Goal: Check status: Check status

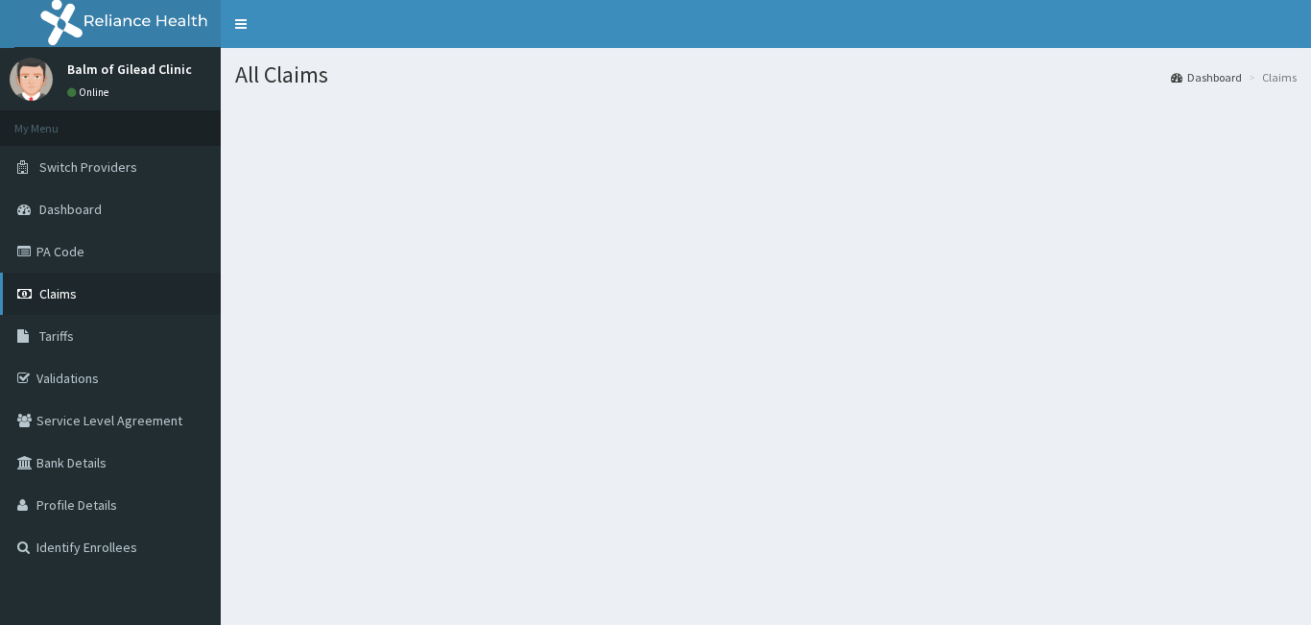
click at [113, 280] on link "Claims" at bounding box center [110, 293] width 221 height 42
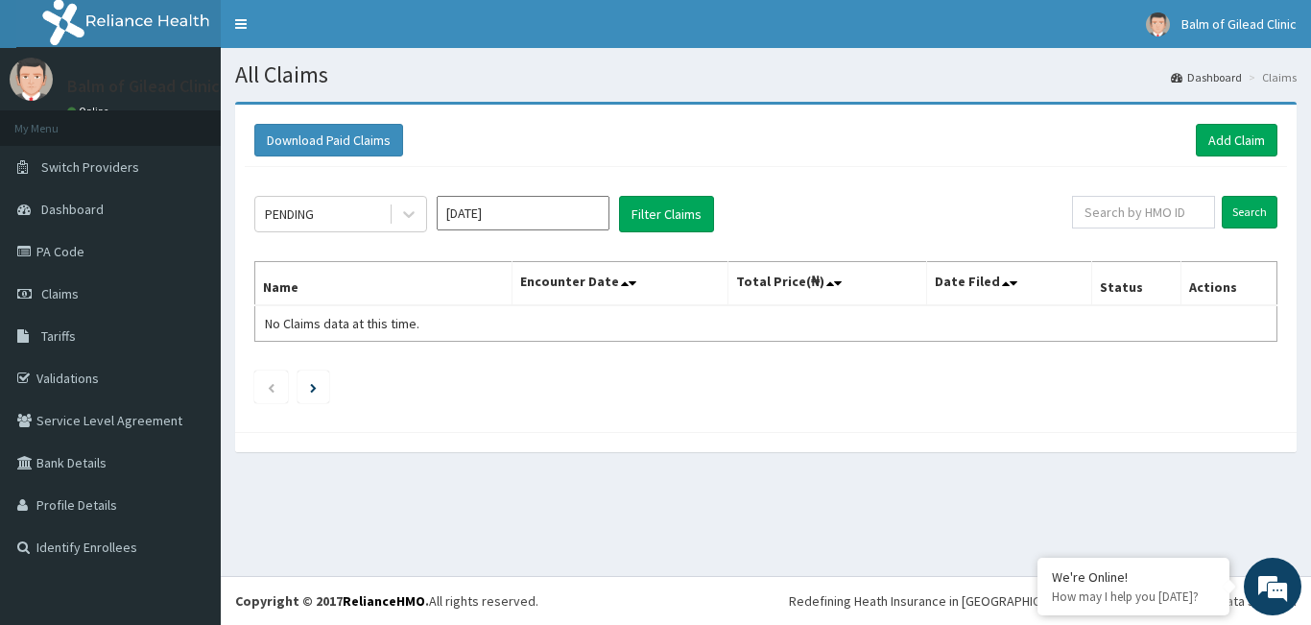
click at [566, 216] on input "[DATE]" at bounding box center [523, 213] width 173 height 35
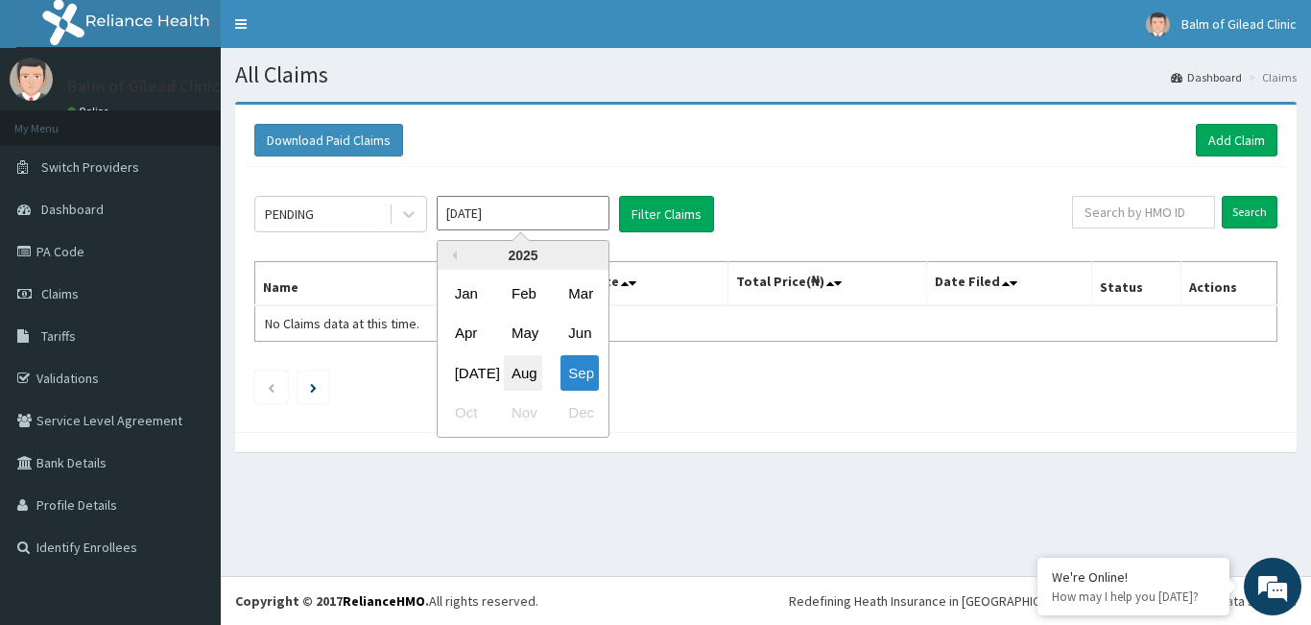
click at [520, 361] on div "Aug" at bounding box center [523, 373] width 38 height 36
type input "Aug 2025"
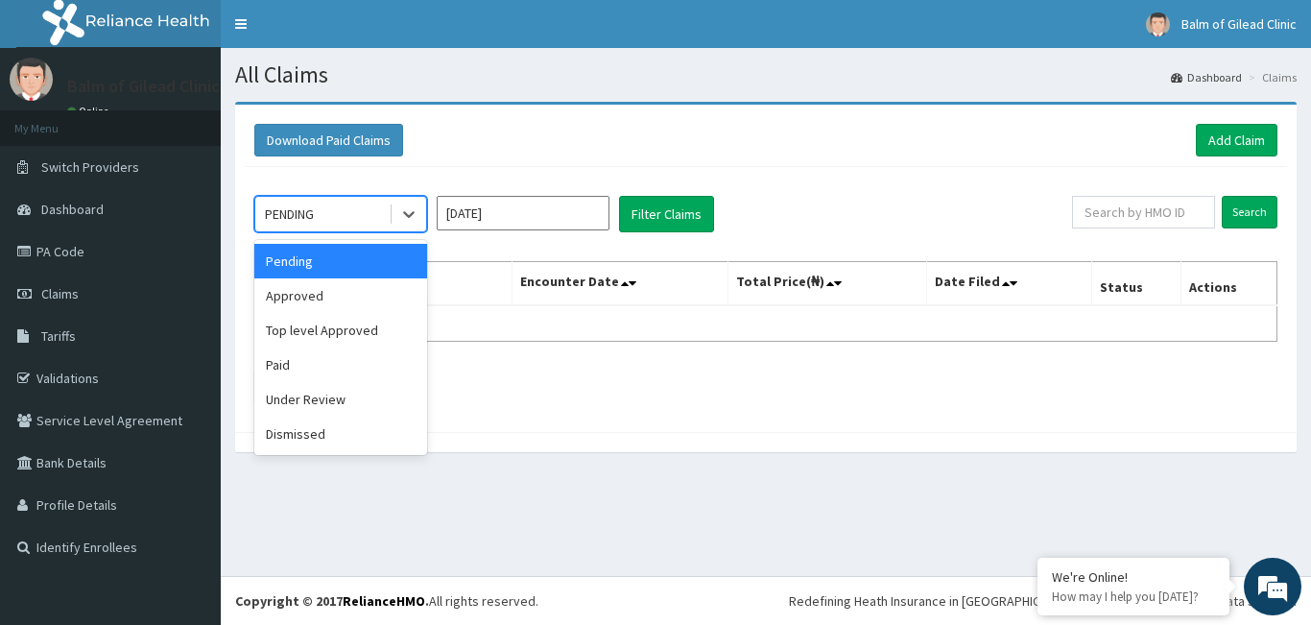
click at [387, 224] on div "PENDING" at bounding box center [321, 214] width 133 height 31
click at [369, 296] on div "Approved" at bounding box center [340, 295] width 173 height 35
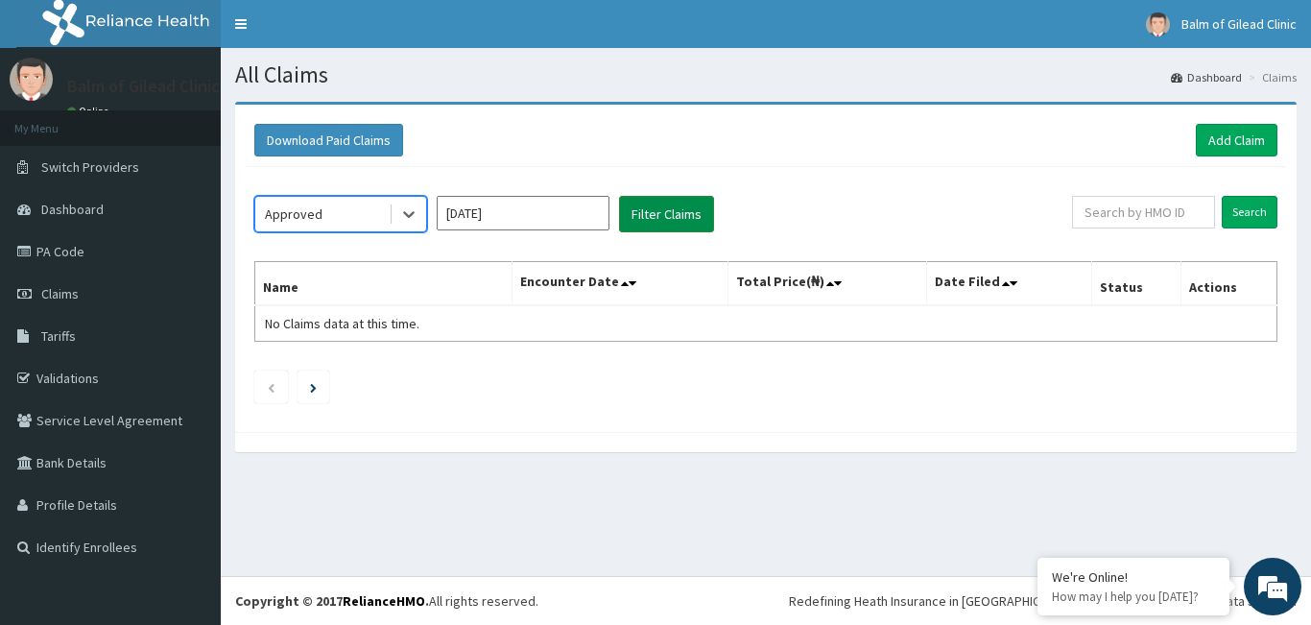
click at [700, 220] on button "Filter Claims" at bounding box center [666, 214] width 95 height 36
click at [423, 215] on div at bounding box center [408, 214] width 35 height 35
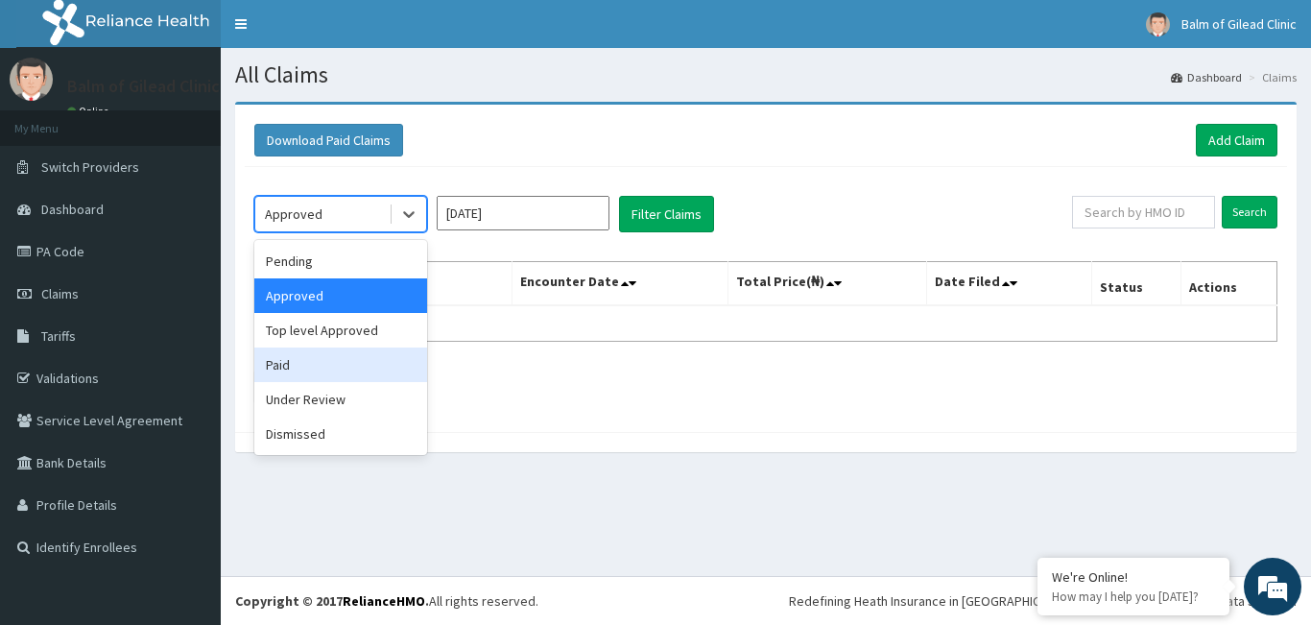
click at [326, 360] on div "Paid" at bounding box center [340, 364] width 173 height 35
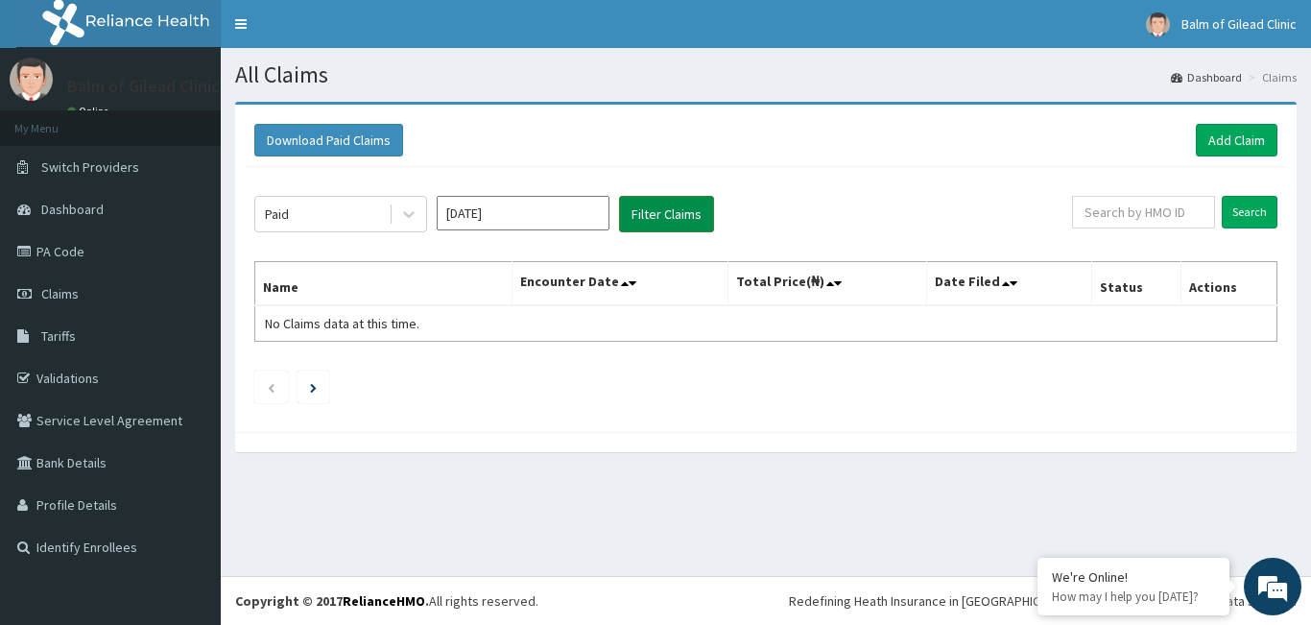
click at [649, 225] on button "Filter Claims" at bounding box center [666, 214] width 95 height 36
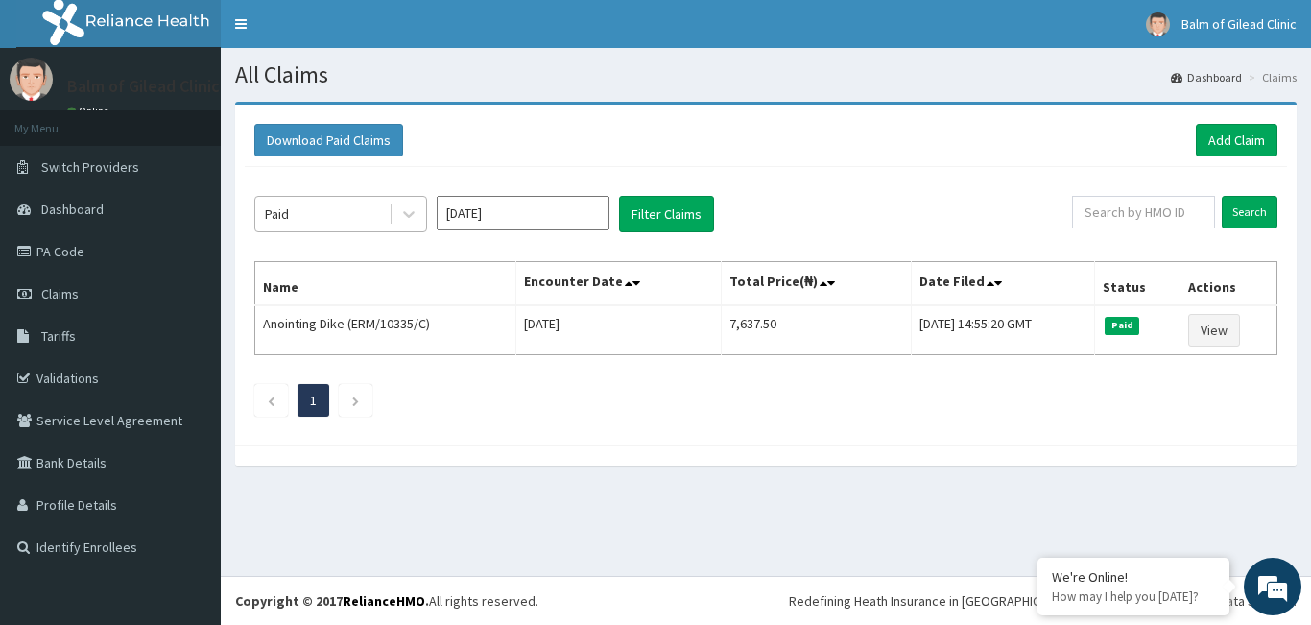
click at [379, 219] on div "Paid" at bounding box center [321, 214] width 133 height 31
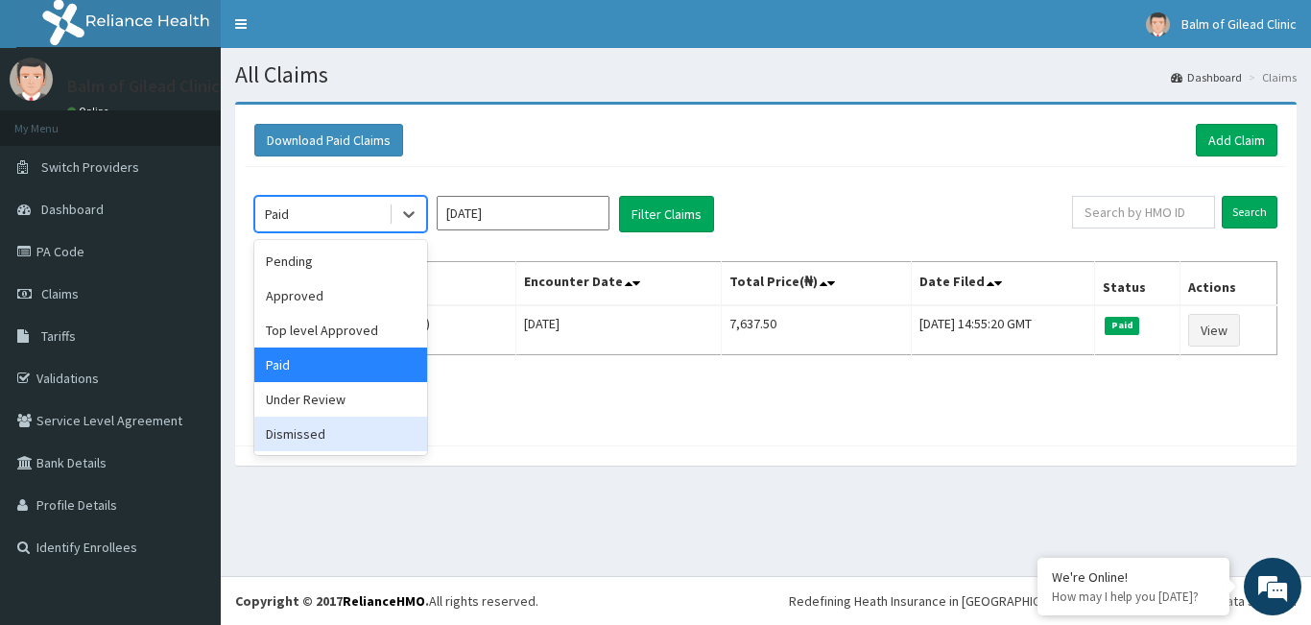
click at [301, 421] on div "Dismissed" at bounding box center [340, 433] width 173 height 35
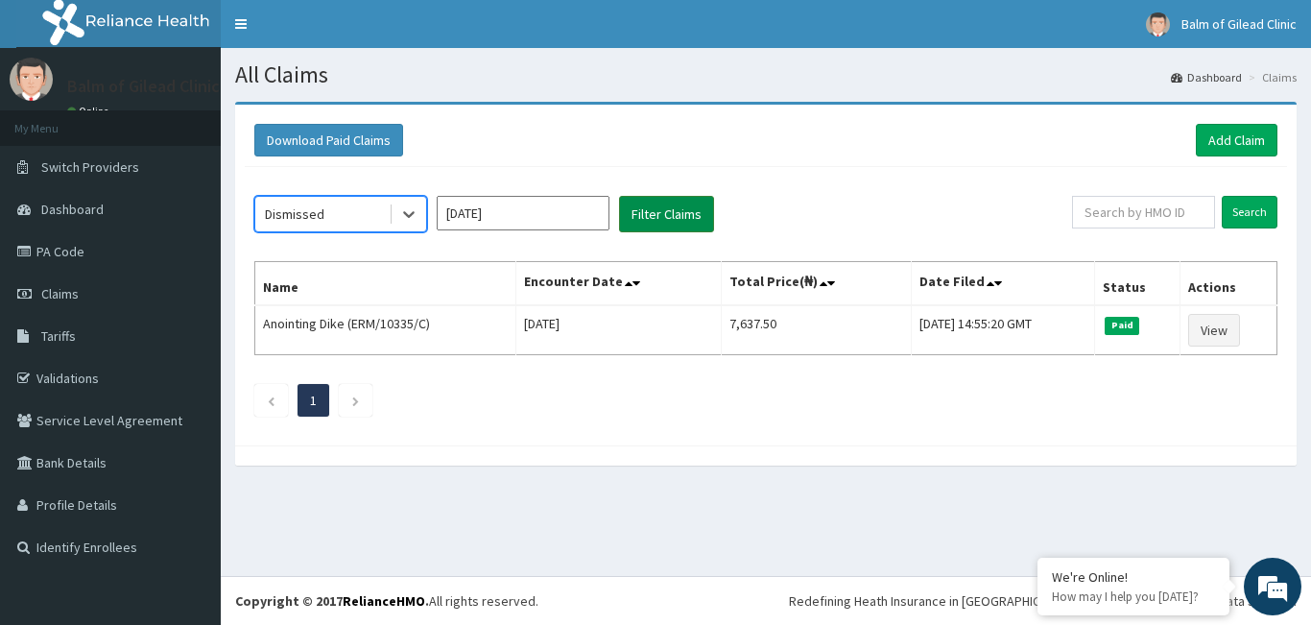
click at [661, 213] on button "Filter Claims" at bounding box center [666, 214] width 95 height 36
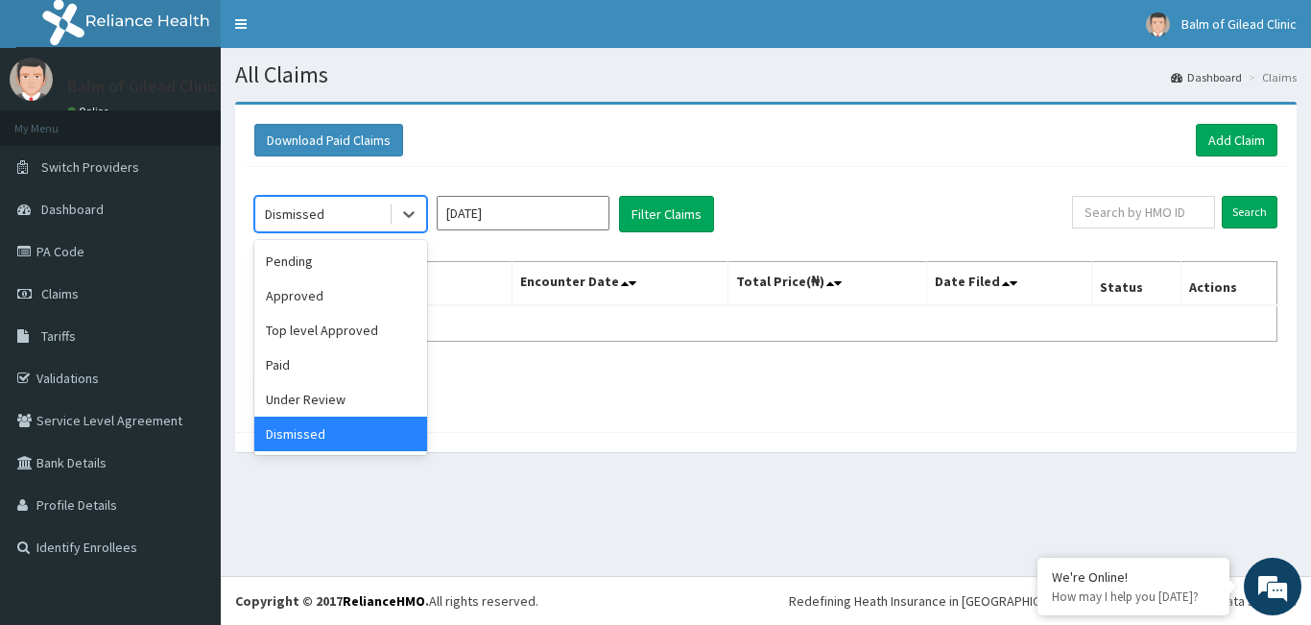
click at [387, 208] on div "Dismissed" at bounding box center [321, 214] width 133 height 31
click at [343, 402] on div "Under Review" at bounding box center [340, 399] width 173 height 35
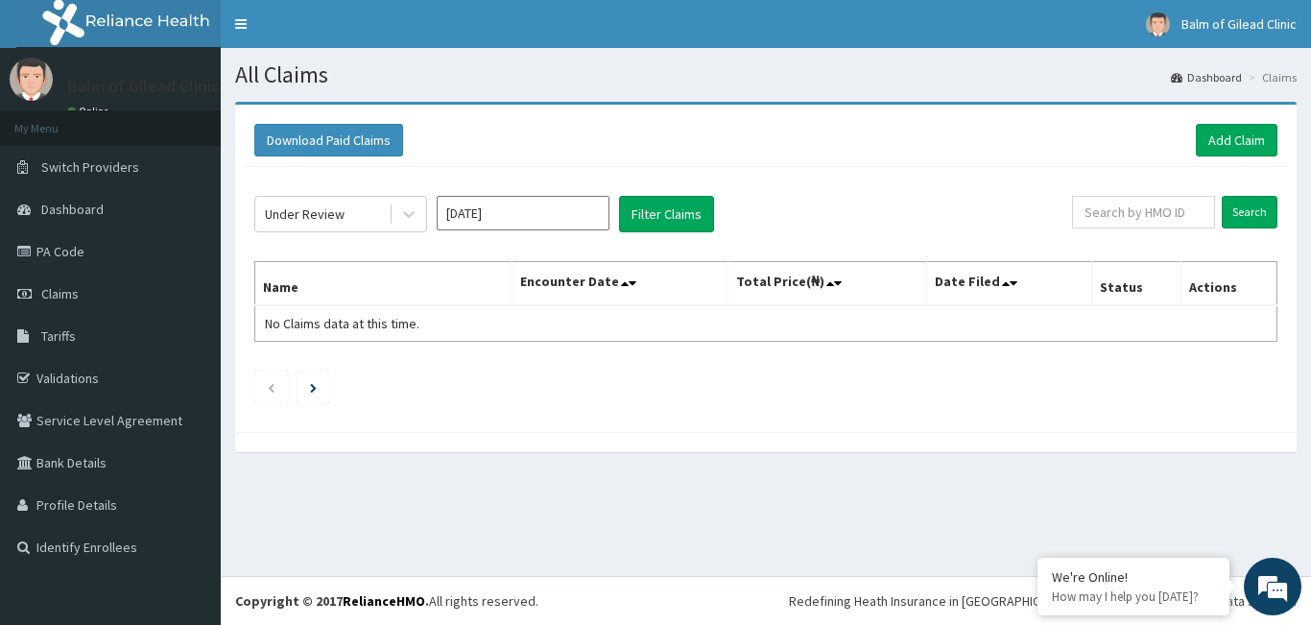
click at [691, 237] on div "Under Review Aug 2025 Filter Claims Search Name Encounter Date Total Price(₦) D…" at bounding box center [766, 294] width 1042 height 255
click at [691, 222] on button "Filter Claims" at bounding box center [666, 214] width 95 height 36
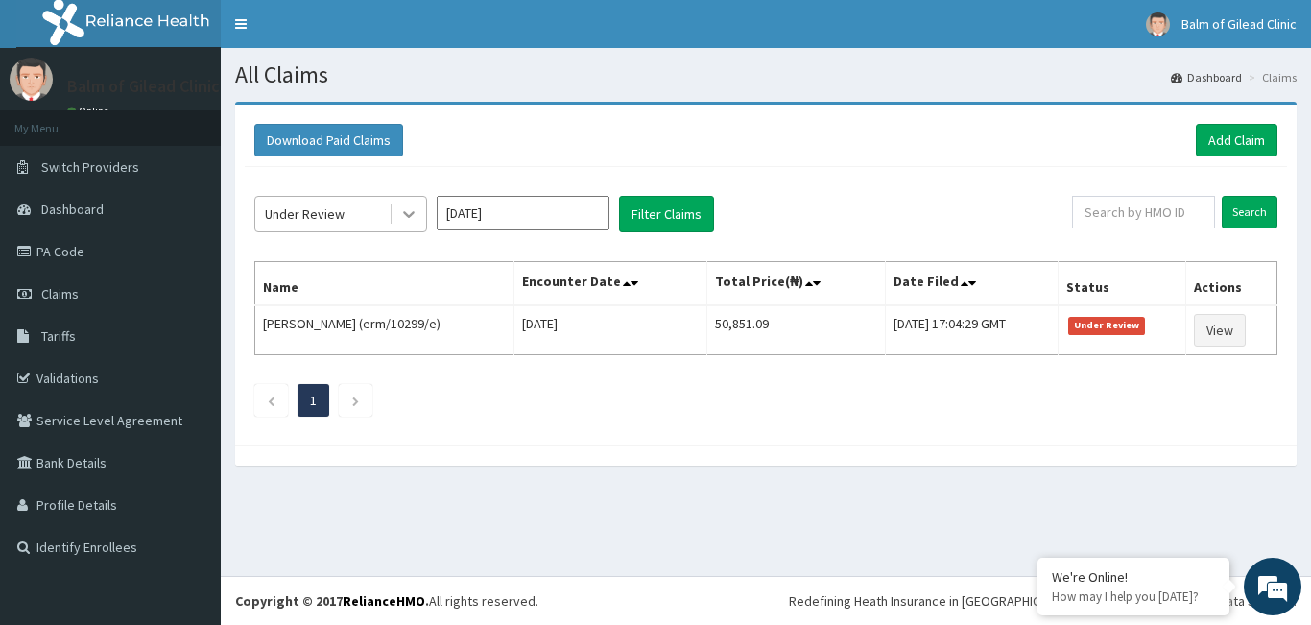
click at [415, 210] on icon at bounding box center [408, 213] width 19 height 19
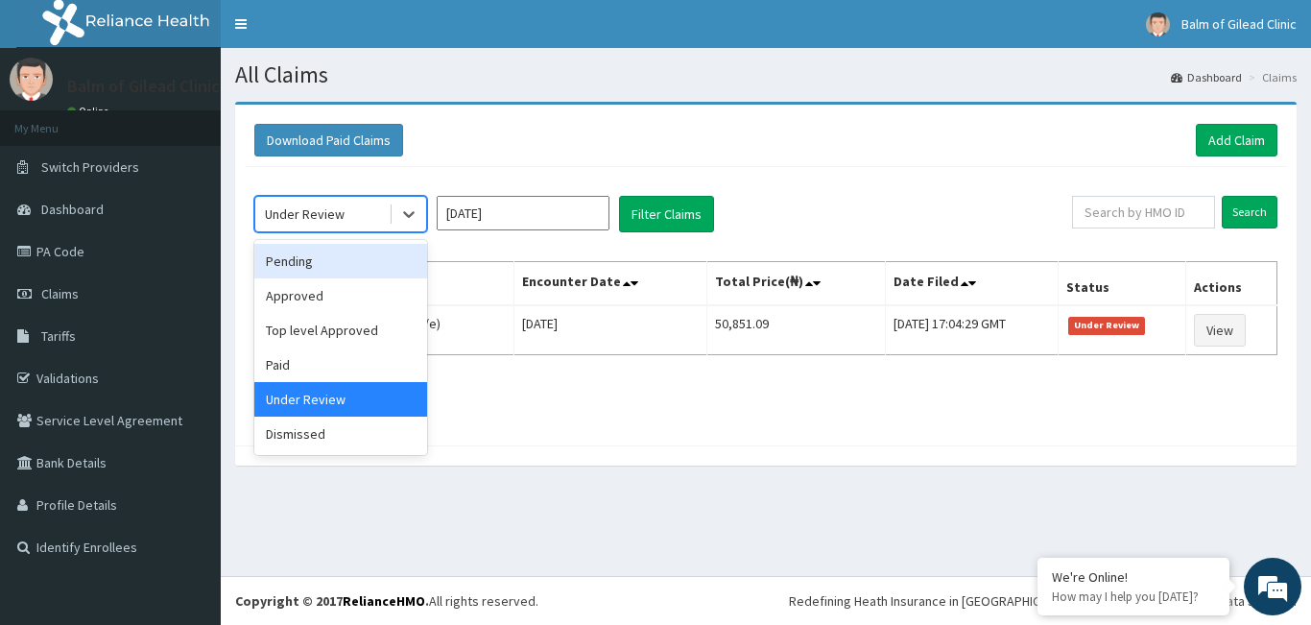
click at [364, 256] on div "Pending" at bounding box center [340, 261] width 173 height 35
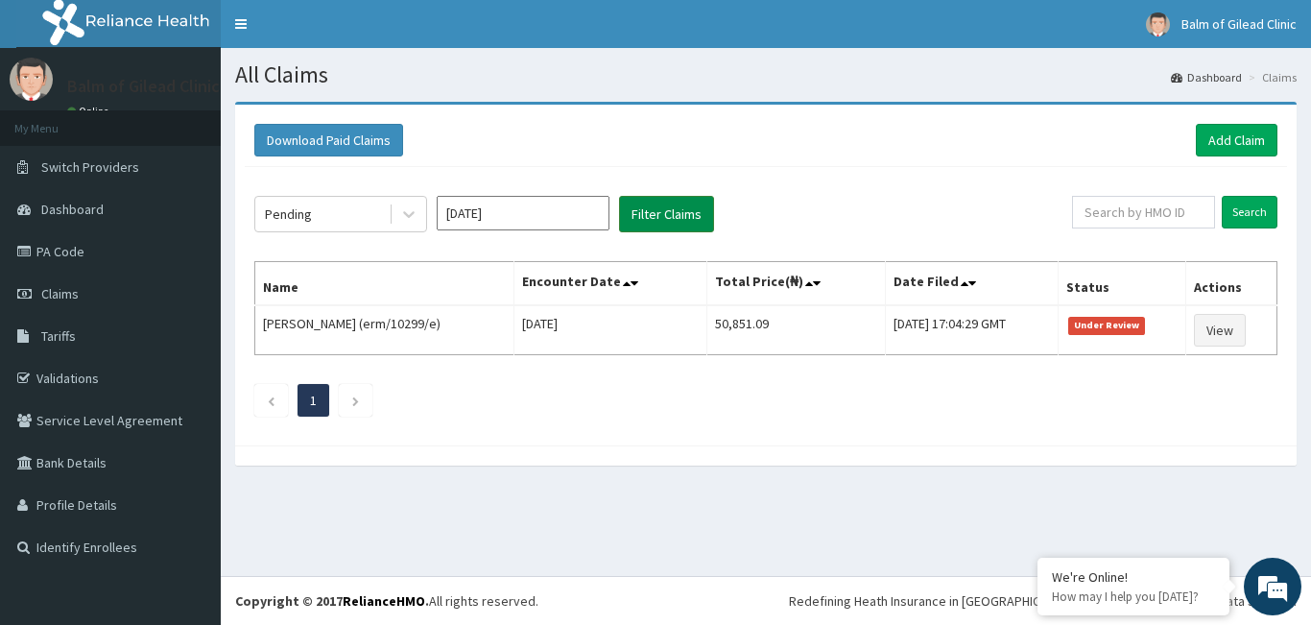
click at [644, 221] on button "Filter Claims" at bounding box center [666, 214] width 95 height 36
